Goal: Task Accomplishment & Management: Complete application form

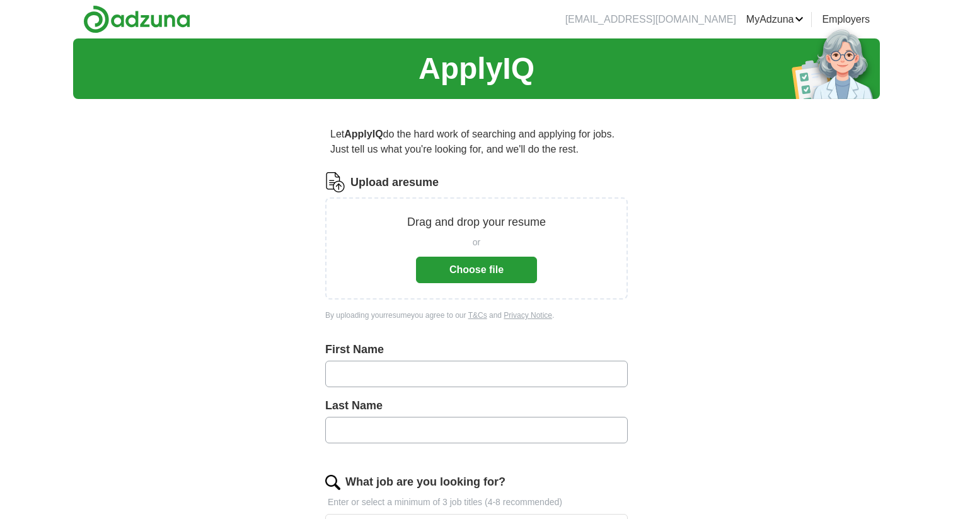
click at [464, 277] on button "Choose file" at bounding box center [476, 269] width 121 height 26
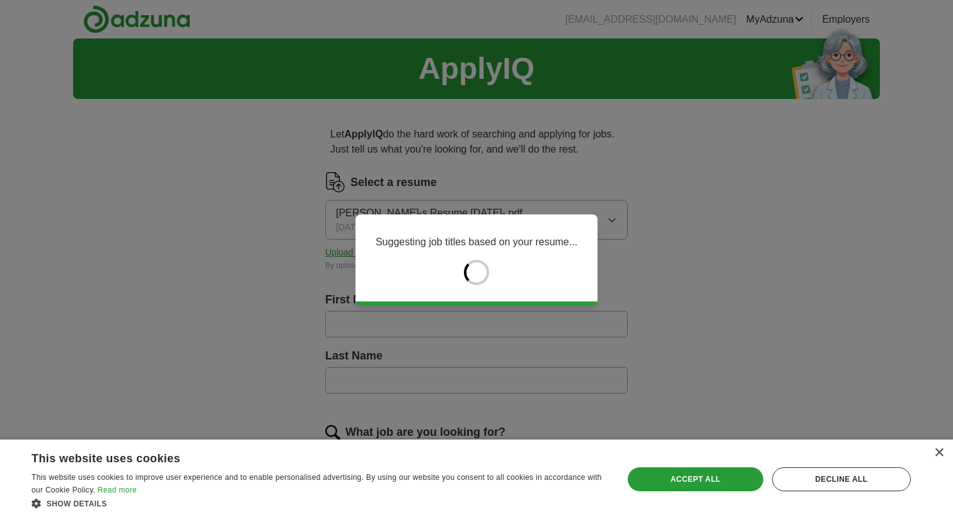
type input "*******"
type input "********"
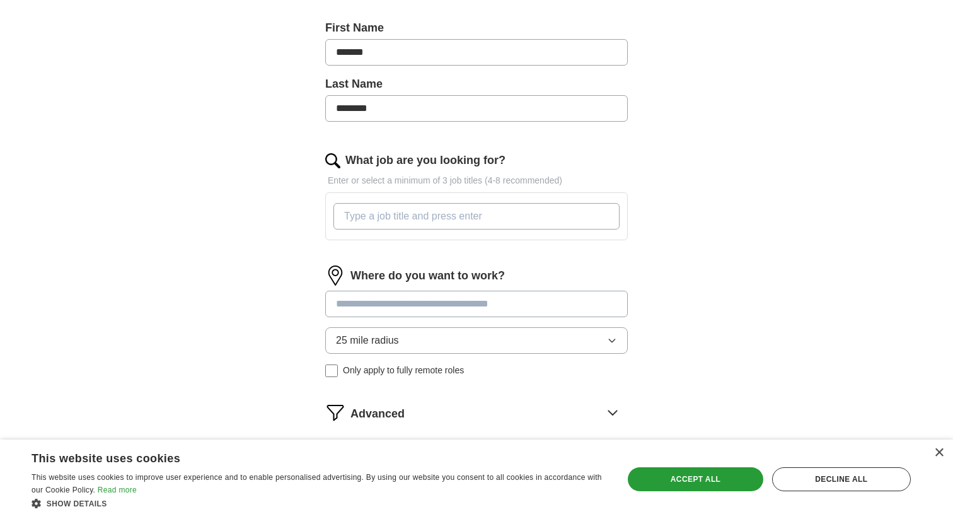
scroll to position [272, 0]
click at [444, 217] on input "What job are you looking for?" at bounding box center [476, 215] width 286 height 26
type input "Epidemiologist"
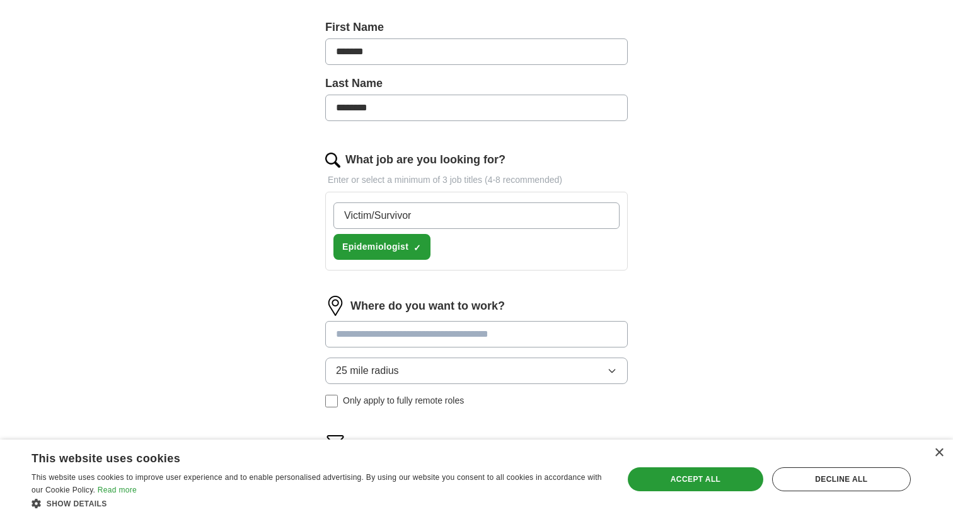
click at [375, 217] on input "Victim/Survivor" at bounding box center [476, 215] width 286 height 26
click at [344, 215] on input "Victim Survivor" at bounding box center [476, 215] width 286 height 26
click at [416, 216] on input "Violence Victim Survivor" at bounding box center [476, 215] width 286 height 26
click at [466, 217] on input "Violence Victim/Survivor" at bounding box center [476, 215] width 286 height 26
type input "Violence Victim/Survivor Advocate"
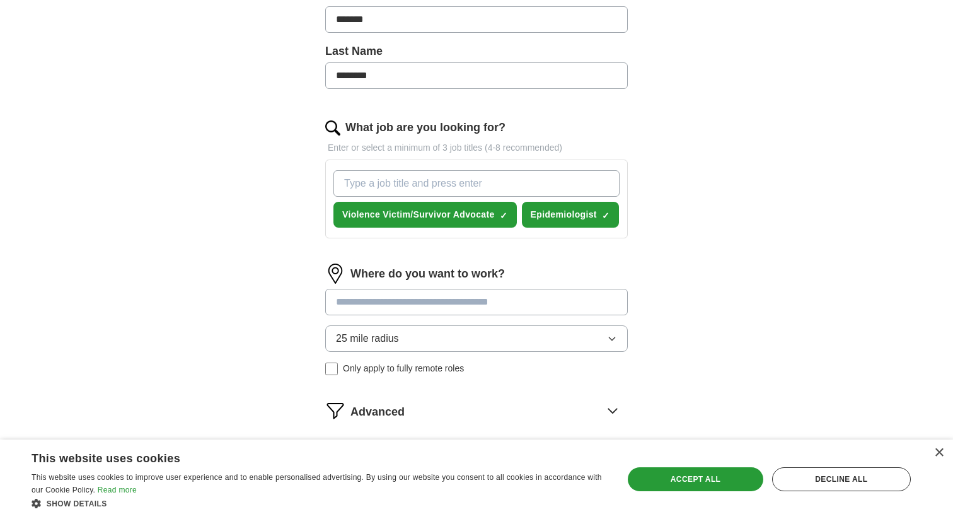
scroll to position [321, 0]
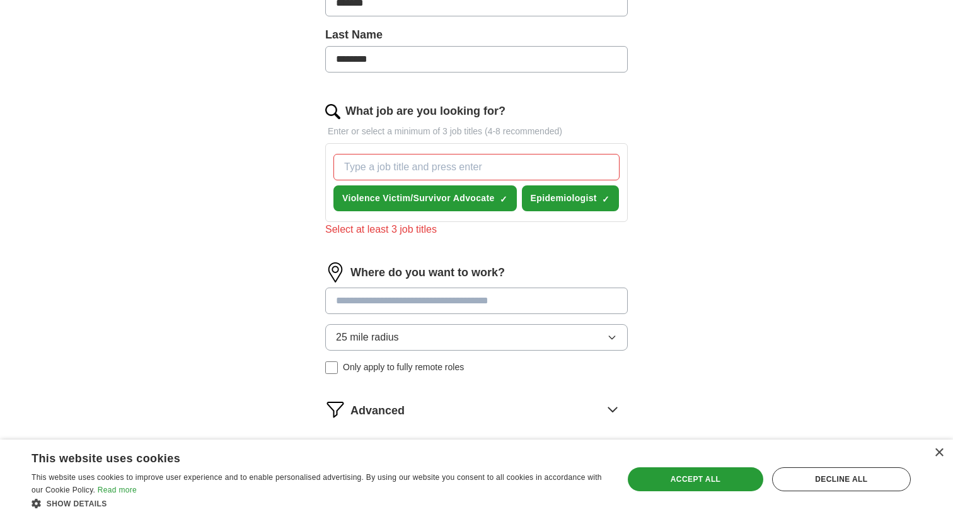
click at [475, 284] on div "Where do you want to work? 25 mile radius Only apply to fully remote roles" at bounding box center [476, 323] width 302 height 122
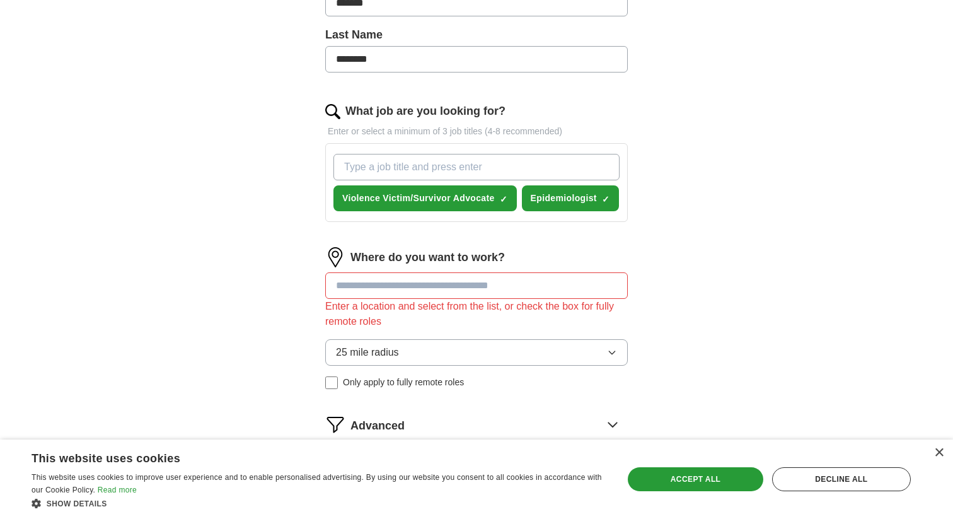
click at [450, 166] on input "What job are you looking for?" at bounding box center [476, 167] width 286 height 26
click at [0, 0] on span "×" at bounding box center [0, 0] width 0 height 0
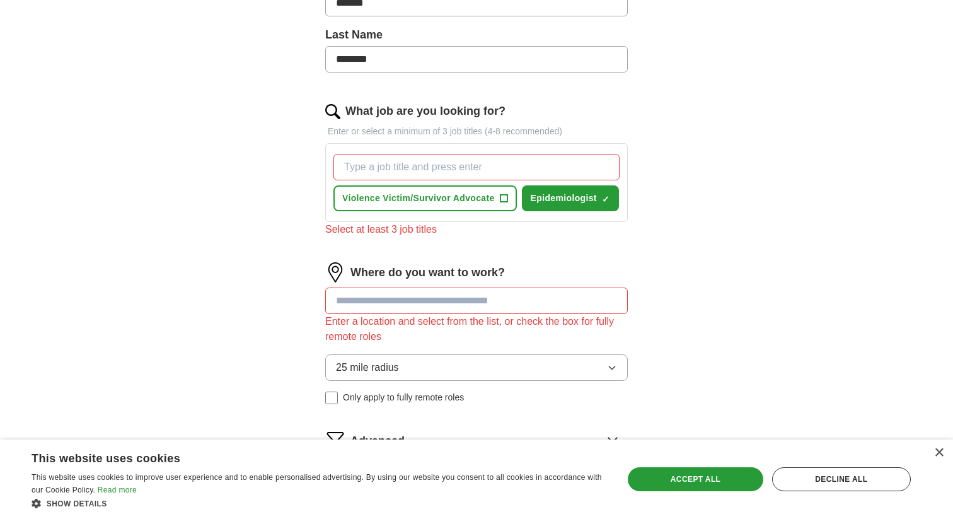
click at [437, 165] on input "What job are you looking for?" at bounding box center [476, 167] width 286 height 26
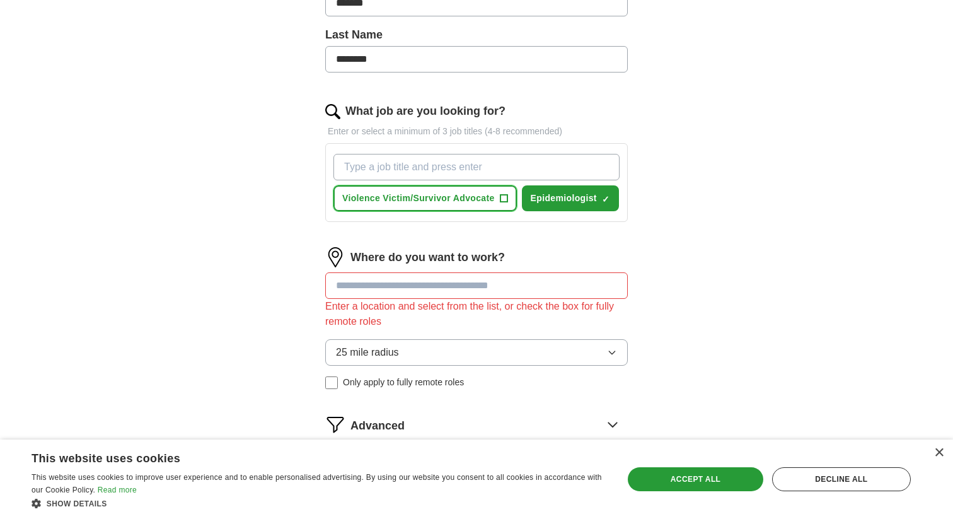
click at [505, 197] on span "+" at bounding box center [504, 198] width 8 height 10
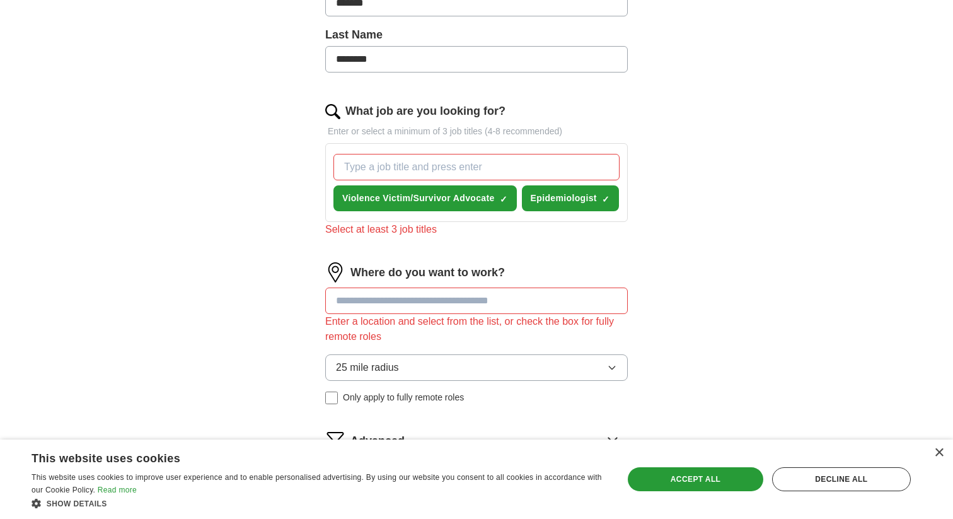
click at [449, 165] on input "What job are you looking for?" at bounding box center [476, 167] width 286 height 26
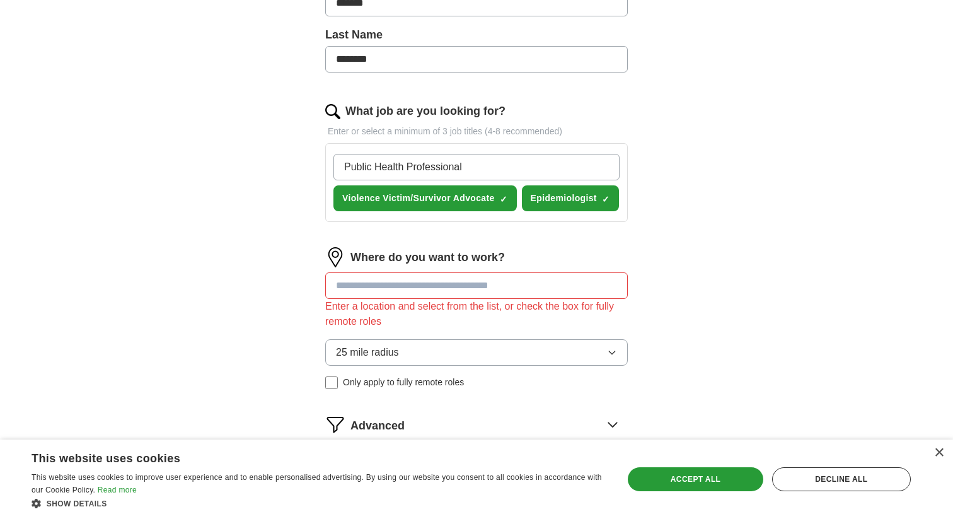
click at [343, 169] on input "Public Health Professional" at bounding box center [476, 167] width 286 height 26
click at [375, 170] on input "Public Health Professional" at bounding box center [476, 167] width 286 height 26
click at [436, 167] on input "Public Mental Health Professional" at bounding box center [476, 167] width 286 height 26
type input "Public Mental Health/Trauma Professional"
click at [548, 168] on input "Public Mental Health/Trauma Professional" at bounding box center [476, 167] width 286 height 26
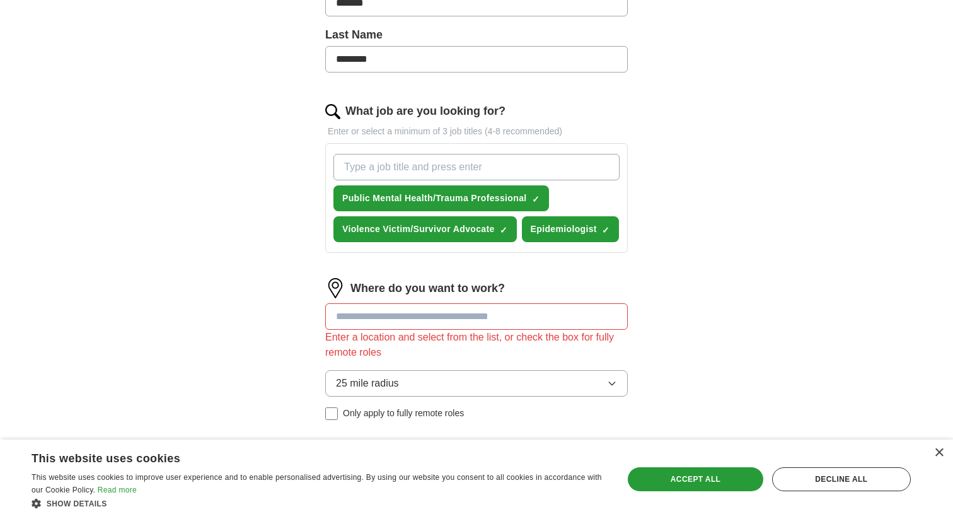
click at [464, 313] on input at bounding box center [476, 316] width 302 height 26
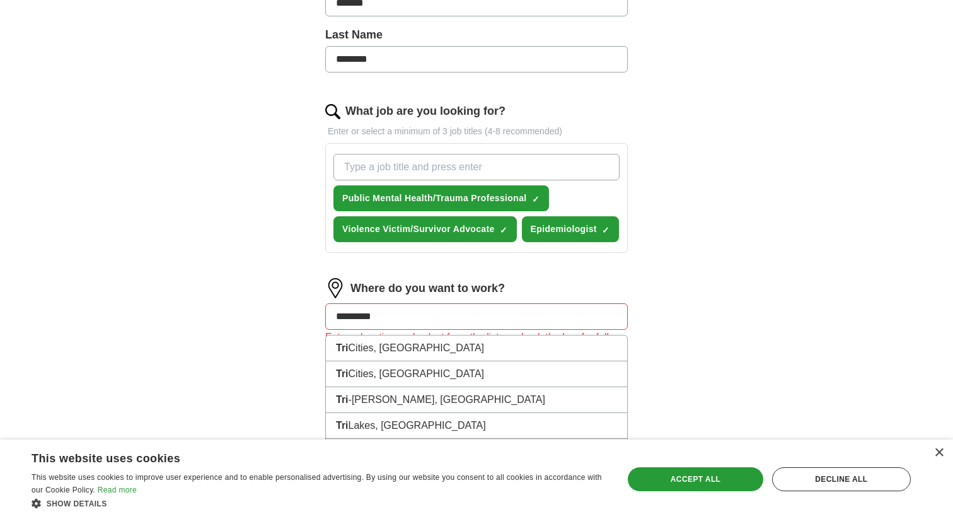
type input "**********"
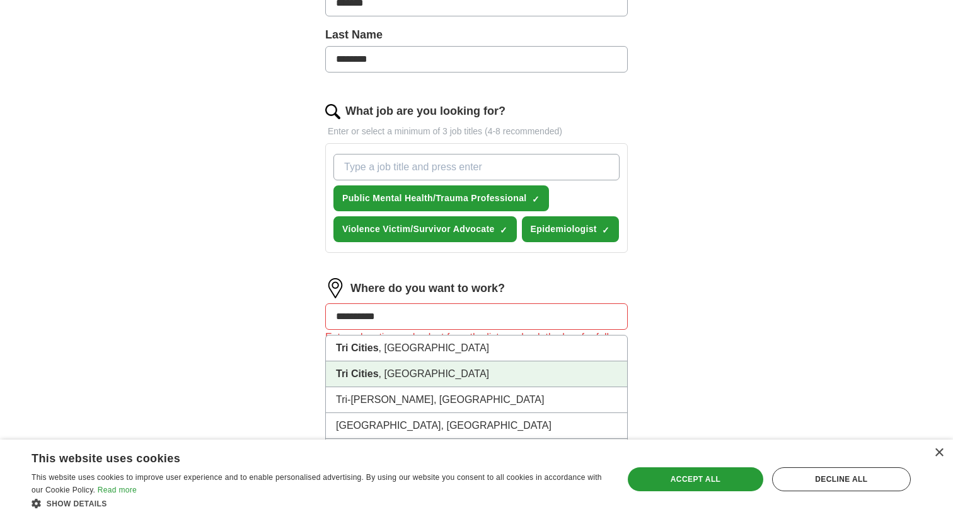
click at [440, 379] on li "[GEOGRAPHIC_DATA] , [GEOGRAPHIC_DATA]" at bounding box center [476, 374] width 301 height 26
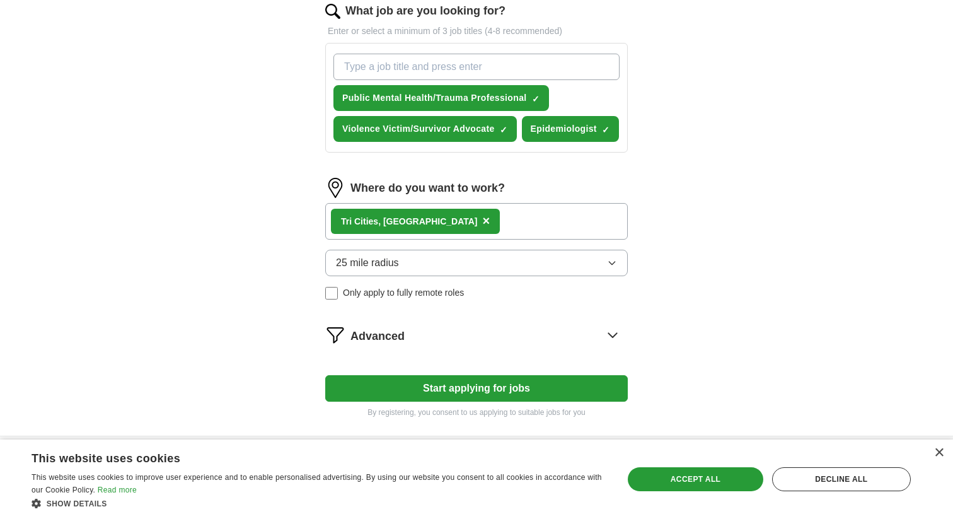
scroll to position [427, 0]
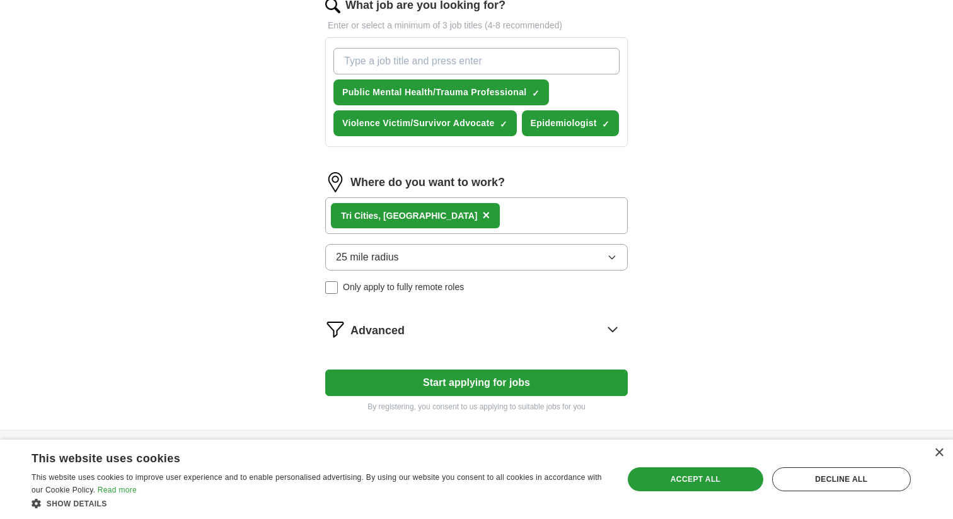
click at [599, 255] on button "25 mile radius" at bounding box center [476, 257] width 302 height 26
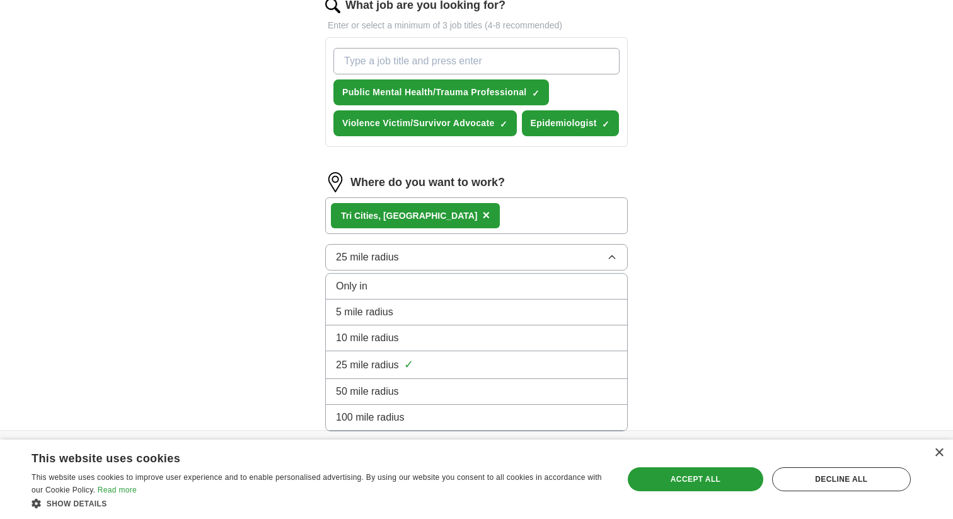
click at [378, 387] on span "50 mile radius" at bounding box center [367, 391] width 63 height 15
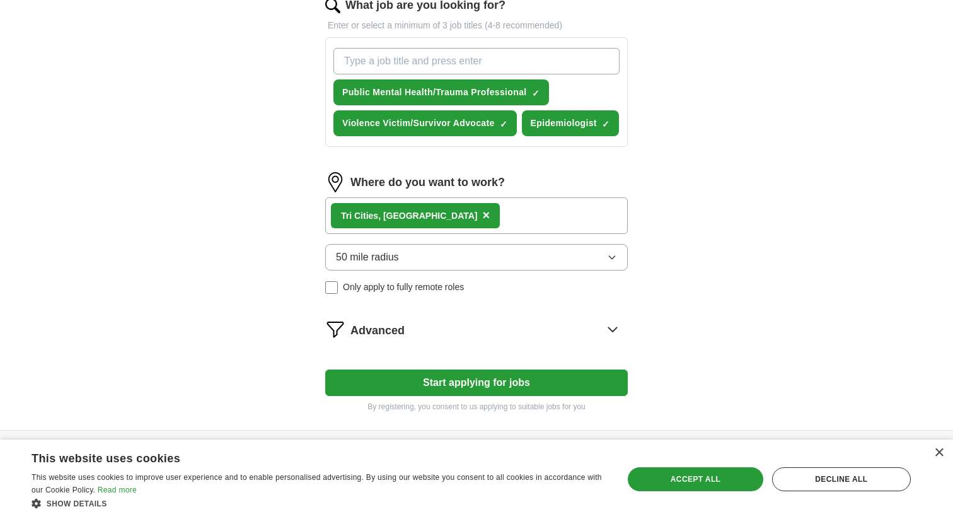
scroll to position [465, 0]
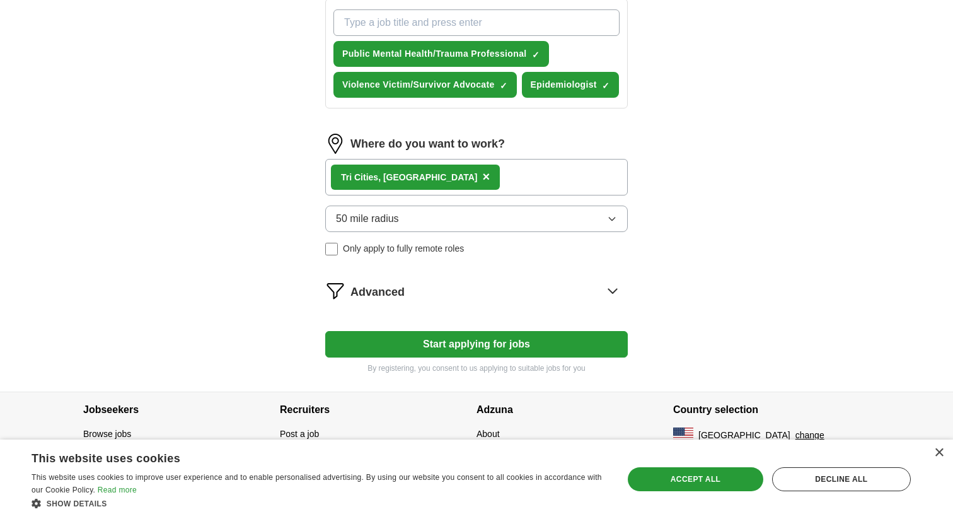
click at [517, 290] on div "Advanced" at bounding box center [488, 290] width 277 height 20
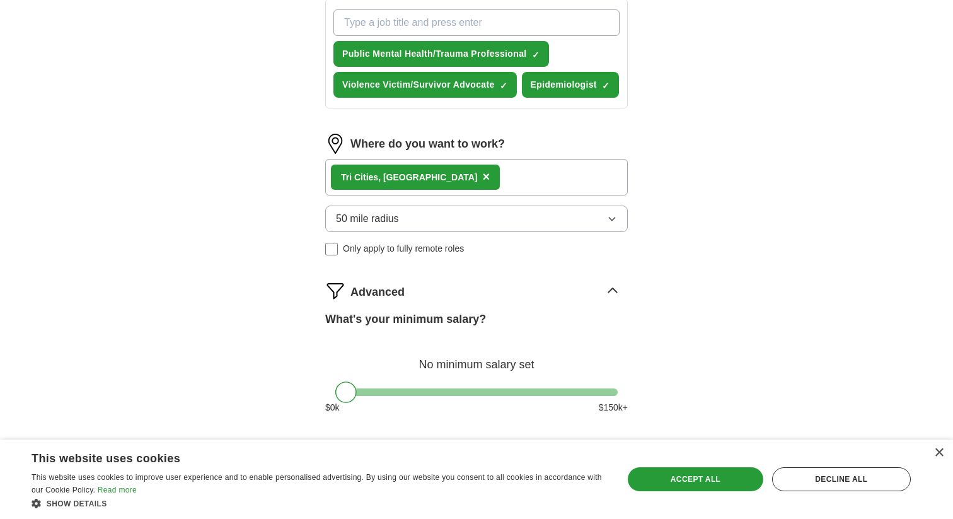
click at [517, 290] on div "Advanced" at bounding box center [488, 290] width 277 height 20
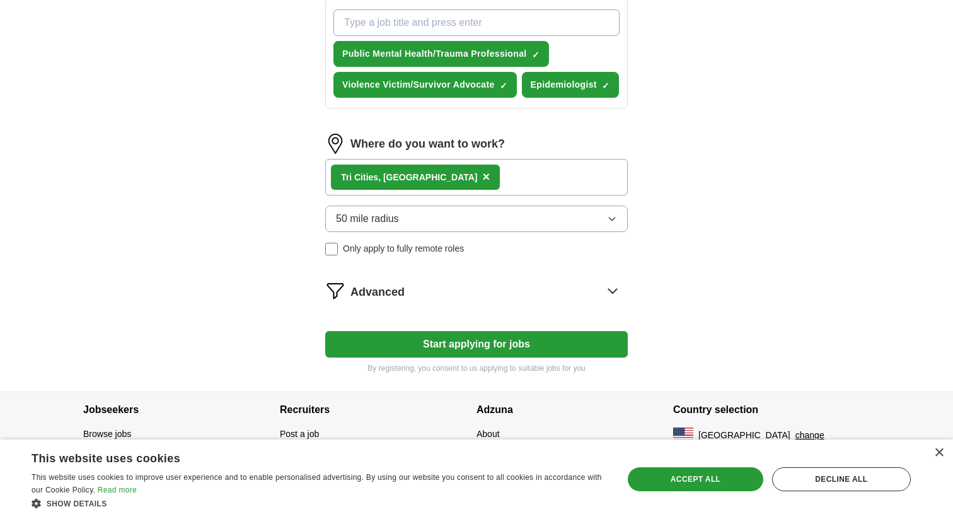
click at [481, 338] on button "Start applying for jobs" at bounding box center [476, 344] width 302 height 26
select select "**"
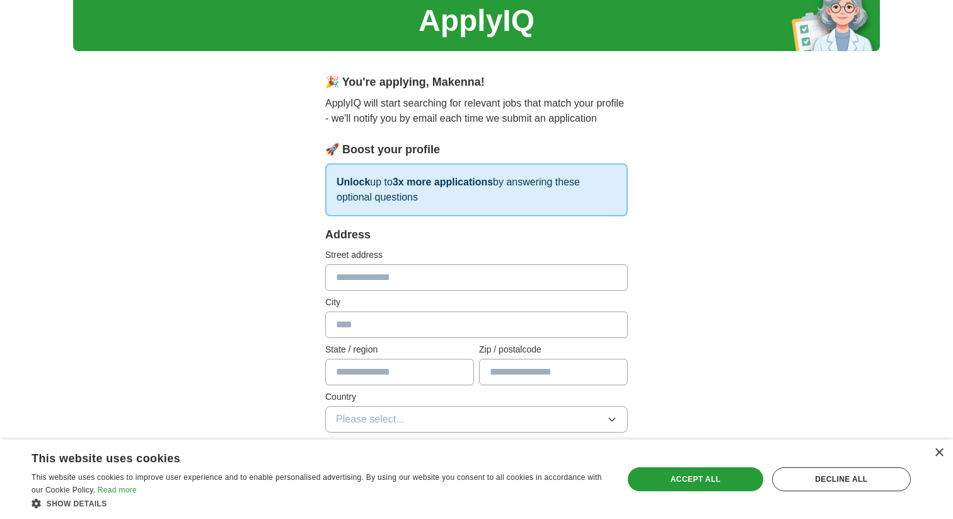
scroll to position [49, 0]
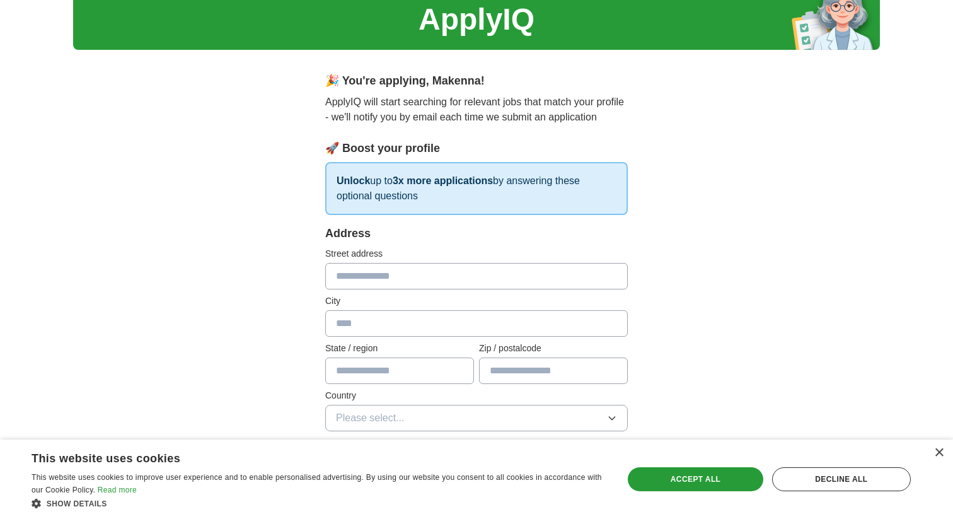
click at [510, 275] on input "text" at bounding box center [476, 276] width 302 height 26
type input "**********"
click at [412, 332] on input "text" at bounding box center [476, 323] width 302 height 26
type input "*"
type input "*******"
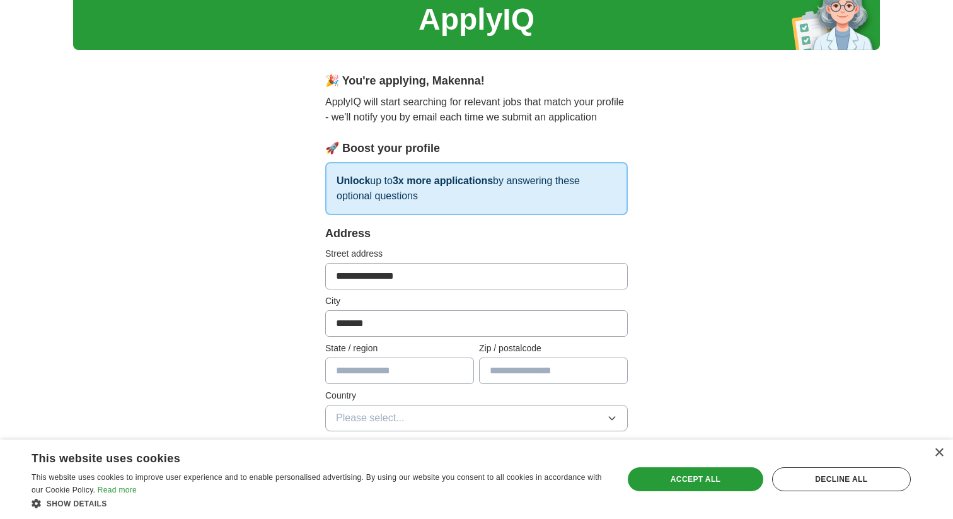
click at [505, 369] on input "text" at bounding box center [553, 370] width 149 height 26
type input "*****"
click at [379, 373] on input "text" at bounding box center [399, 370] width 149 height 26
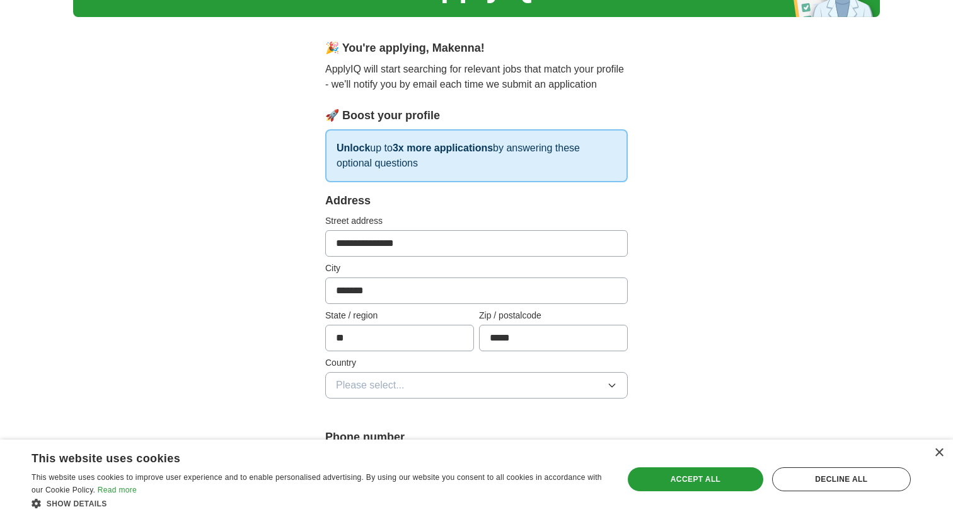
scroll to position [95, 0]
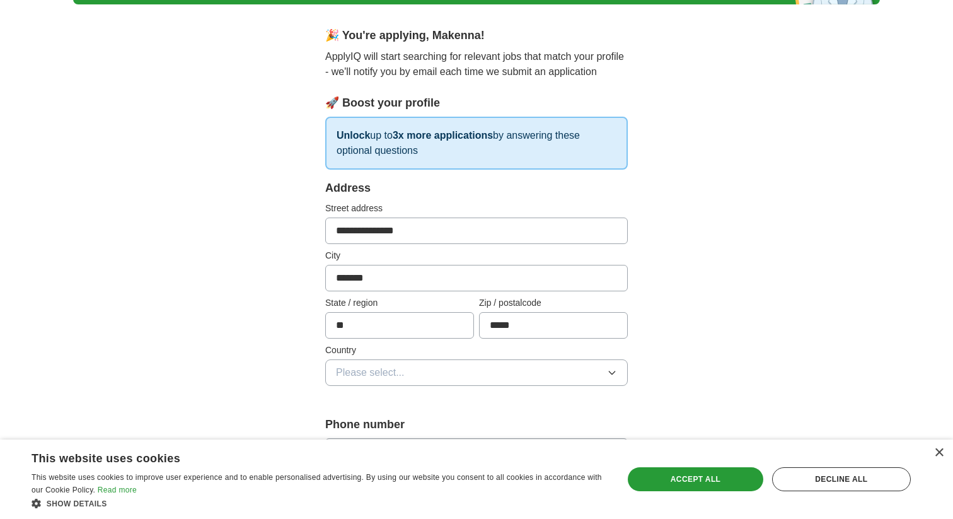
type input "**"
click at [429, 375] on button "Please select..." at bounding box center [476, 372] width 302 height 26
click at [404, 423] on div "[GEOGRAPHIC_DATA]" at bounding box center [476, 427] width 281 height 15
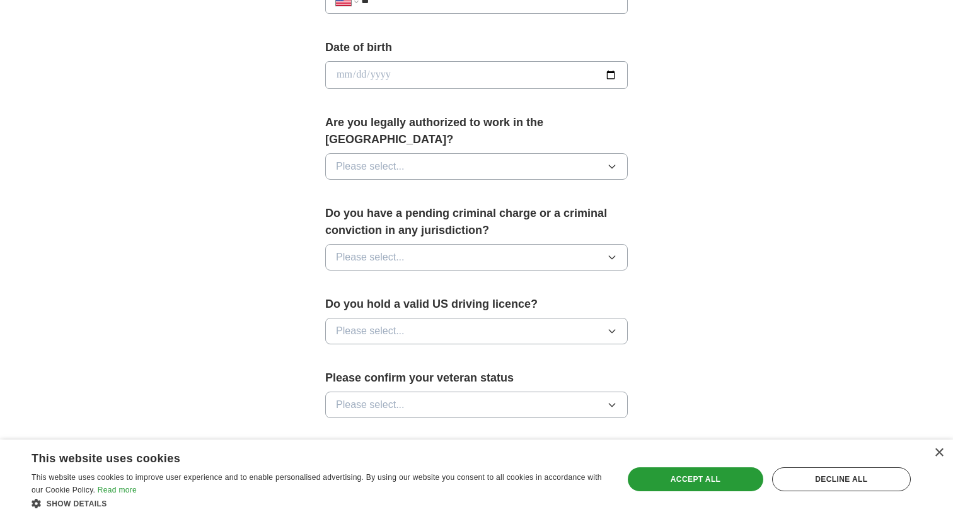
scroll to position [573, 0]
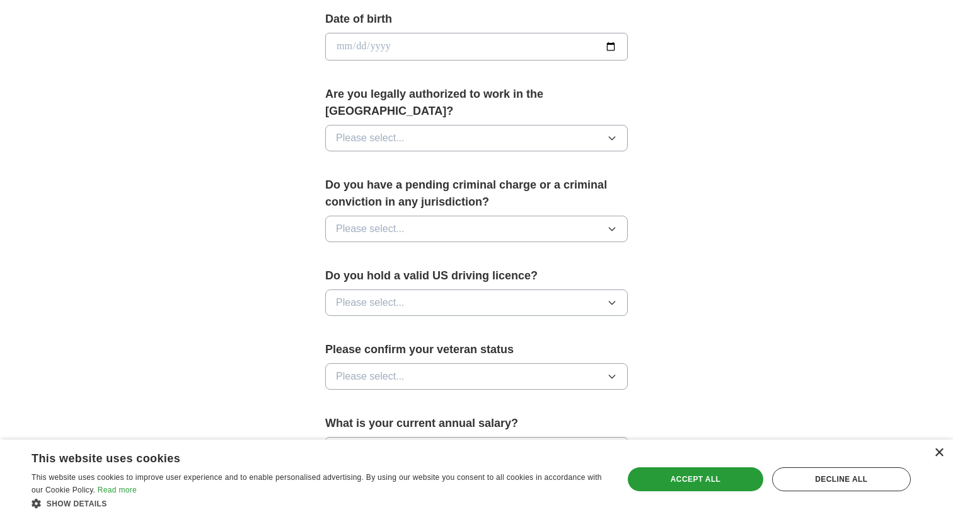
click at [938, 452] on div "×" at bounding box center [938, 452] width 9 height 9
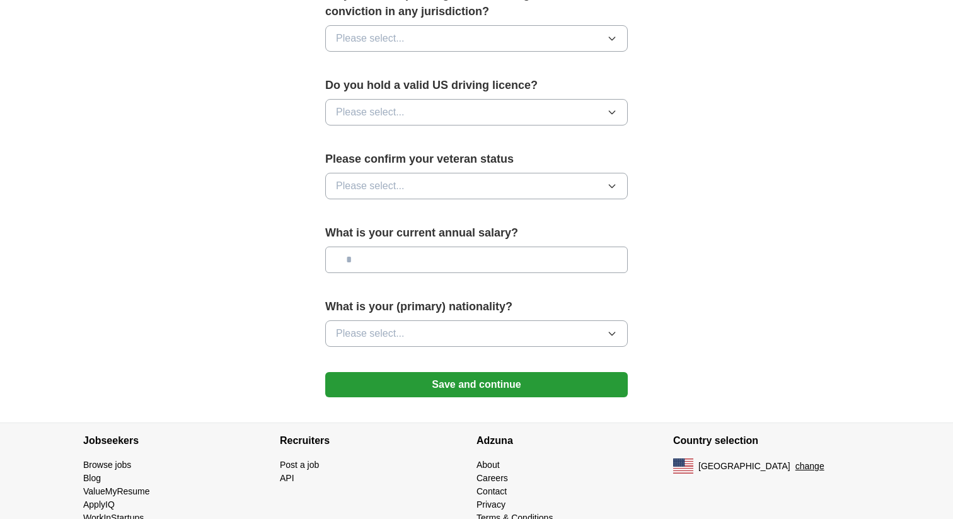
scroll to position [758, 0]
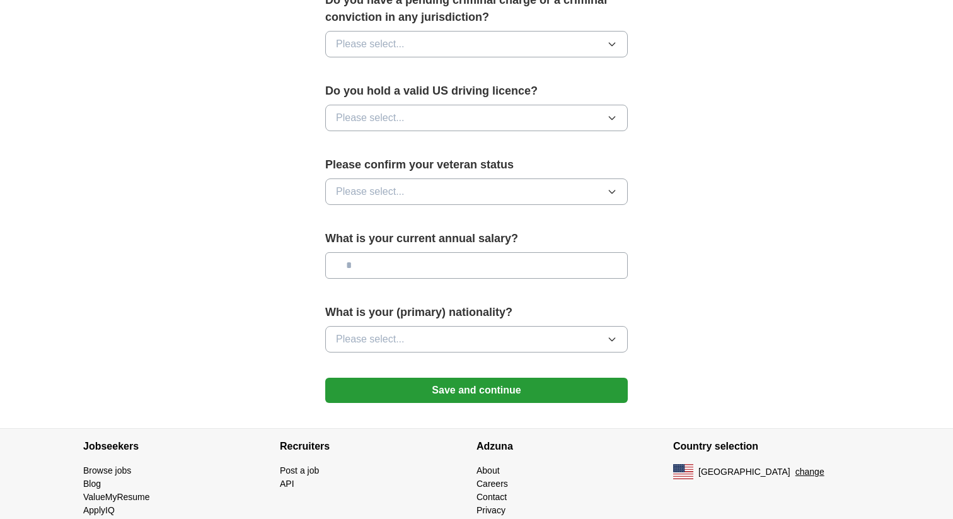
click at [543, 326] on button "Please select..." at bounding box center [476, 339] width 302 height 26
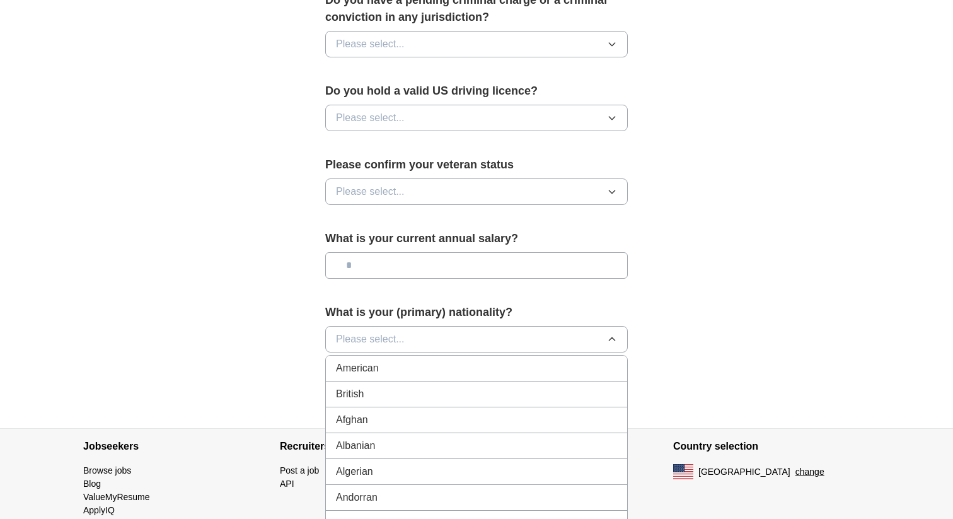
click at [543, 326] on button "Please select..." at bounding box center [476, 339] width 302 height 26
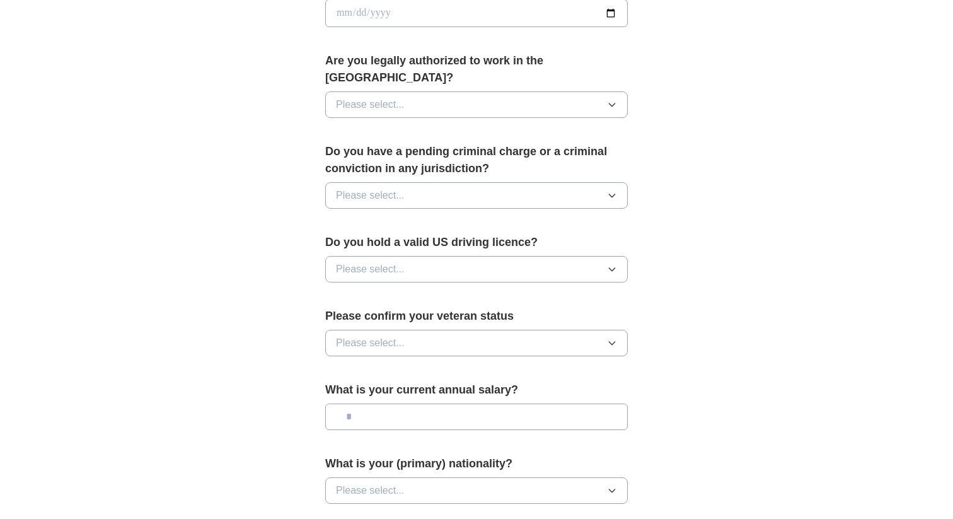
scroll to position [583, 0]
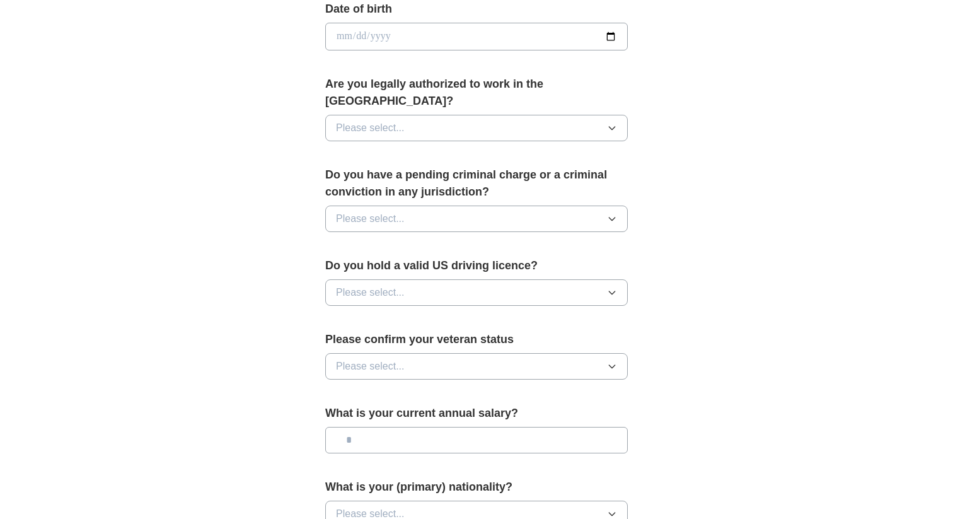
click at [559, 286] on button "Please select..." at bounding box center [476, 292] width 302 height 26
click at [451, 314] on div "Yes" at bounding box center [476, 321] width 281 height 15
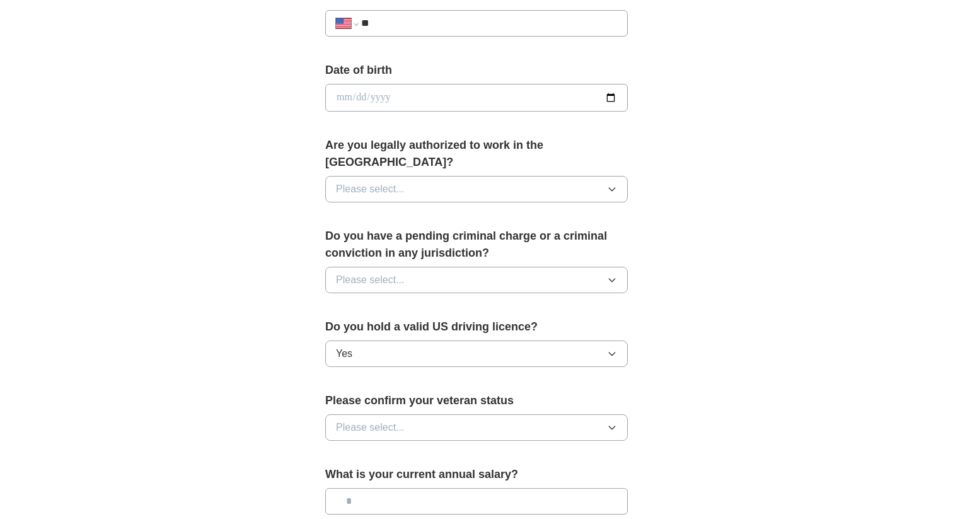
scroll to position [521, 0]
click at [502, 270] on button "Please select..." at bounding box center [476, 281] width 302 height 26
click at [451, 328] on div "No" at bounding box center [476, 335] width 281 height 15
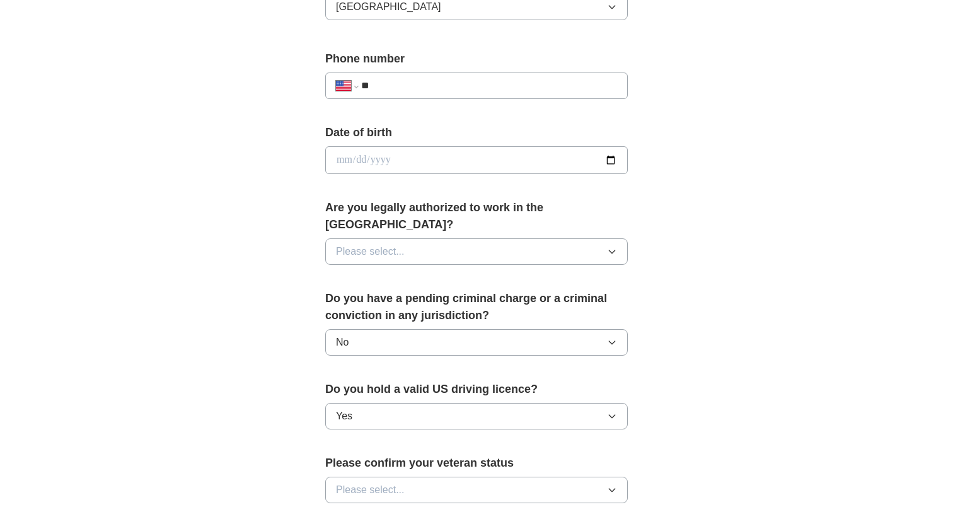
scroll to position [449, 0]
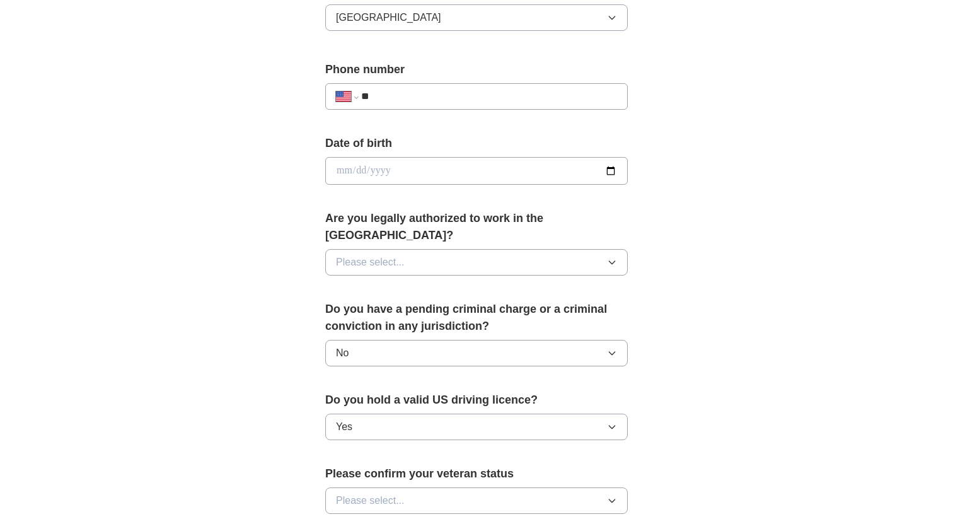
click at [492, 249] on button "Please select..." at bounding box center [476, 262] width 302 height 26
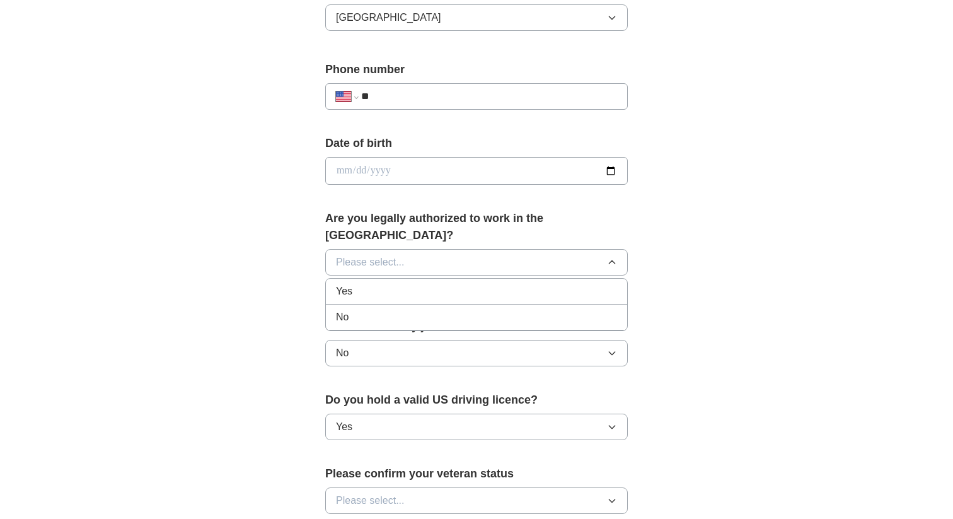
click at [423, 284] on div "Yes" at bounding box center [476, 291] width 281 height 15
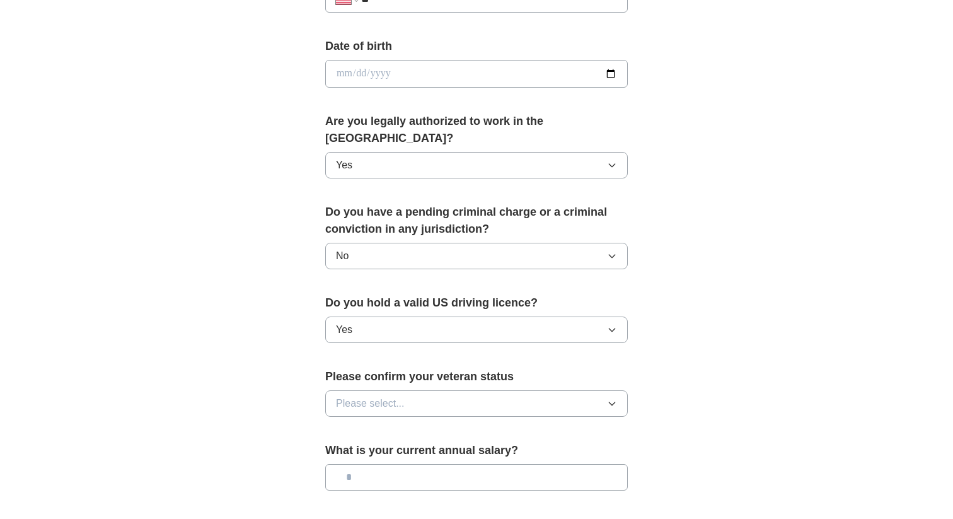
scroll to position [777, 0]
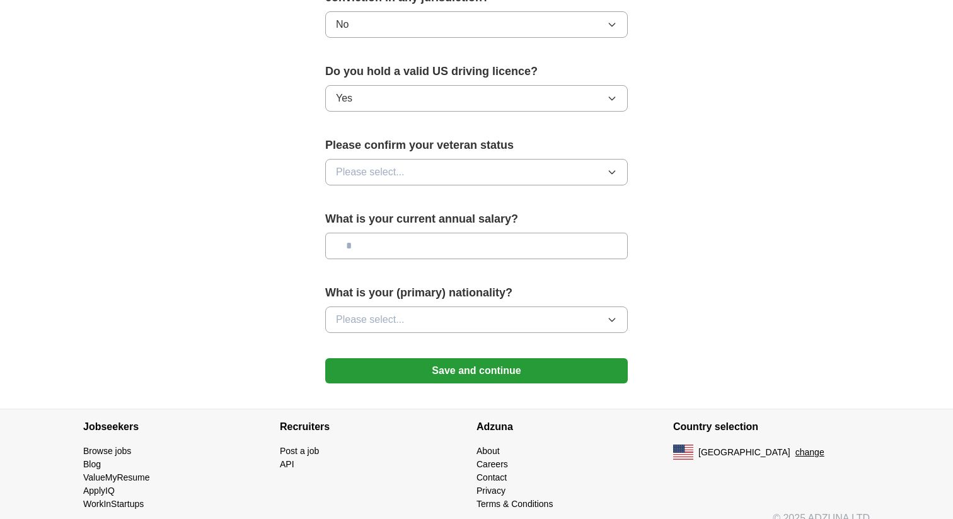
click at [476, 358] on button "Save and continue" at bounding box center [476, 370] width 302 height 25
